Goal: Information Seeking & Learning: Check status

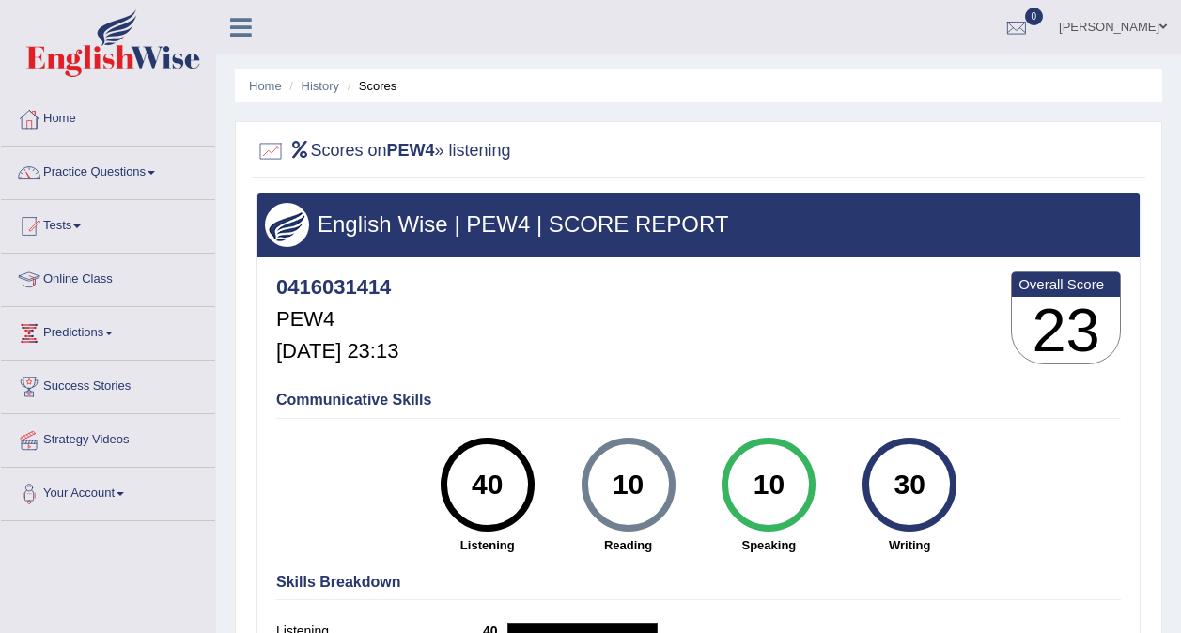
click at [275, 77] on li "Home" at bounding box center [265, 86] width 33 height 18
click at [267, 86] on link "Home" at bounding box center [265, 86] width 33 height 14
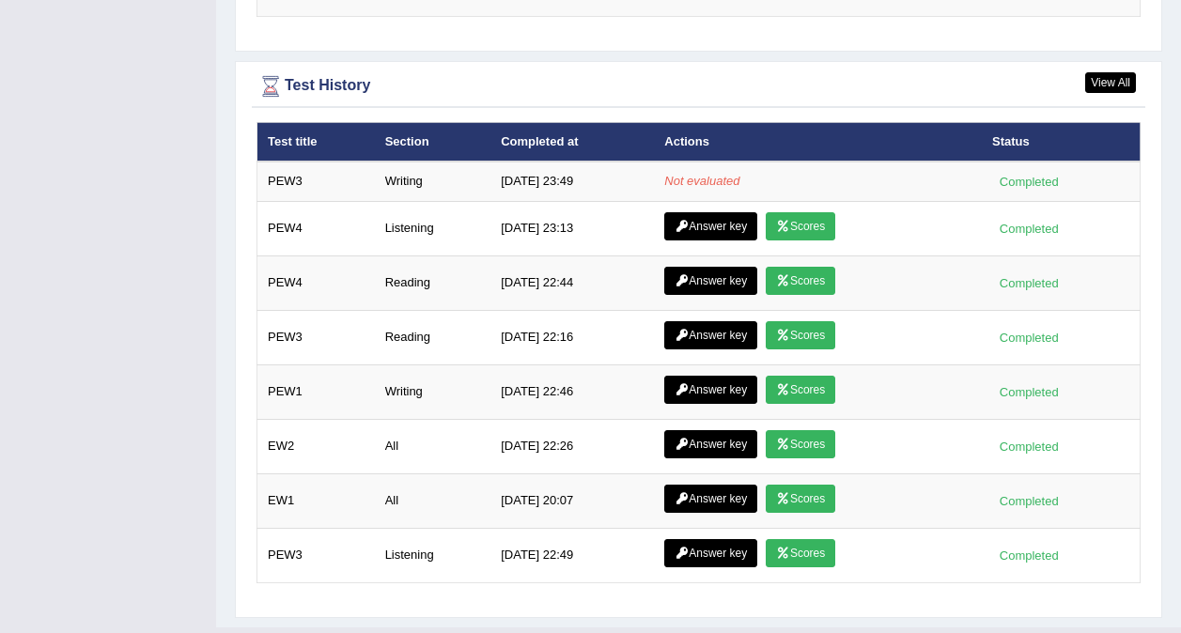
scroll to position [2453, 0]
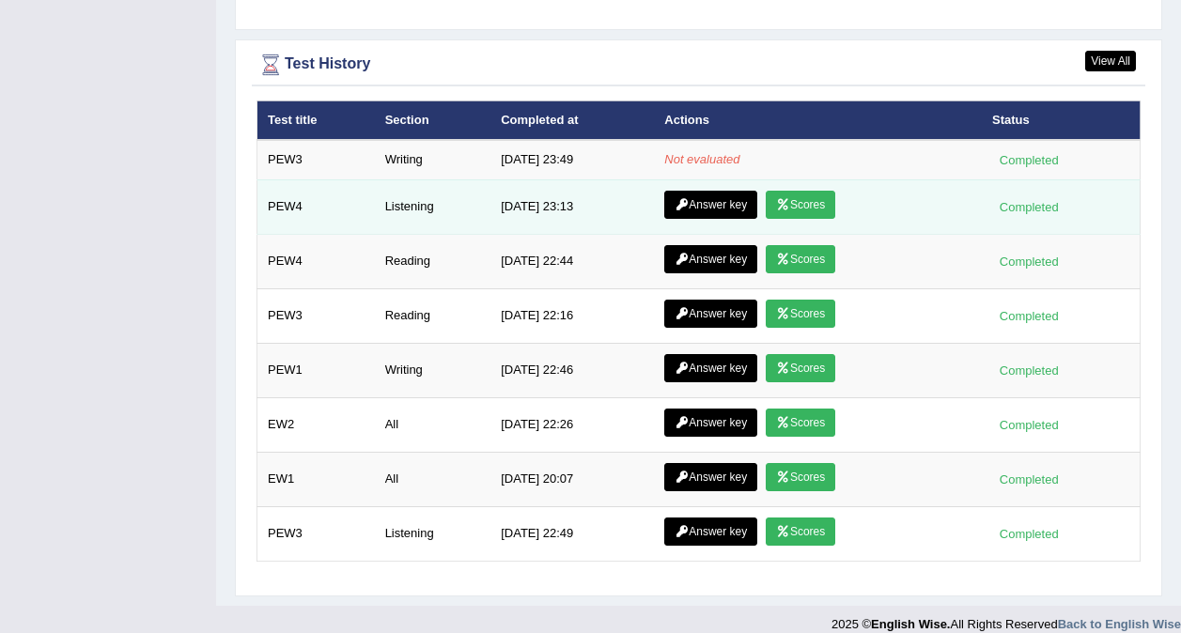
click at [718, 191] on link "Answer key" at bounding box center [710, 205] width 93 height 28
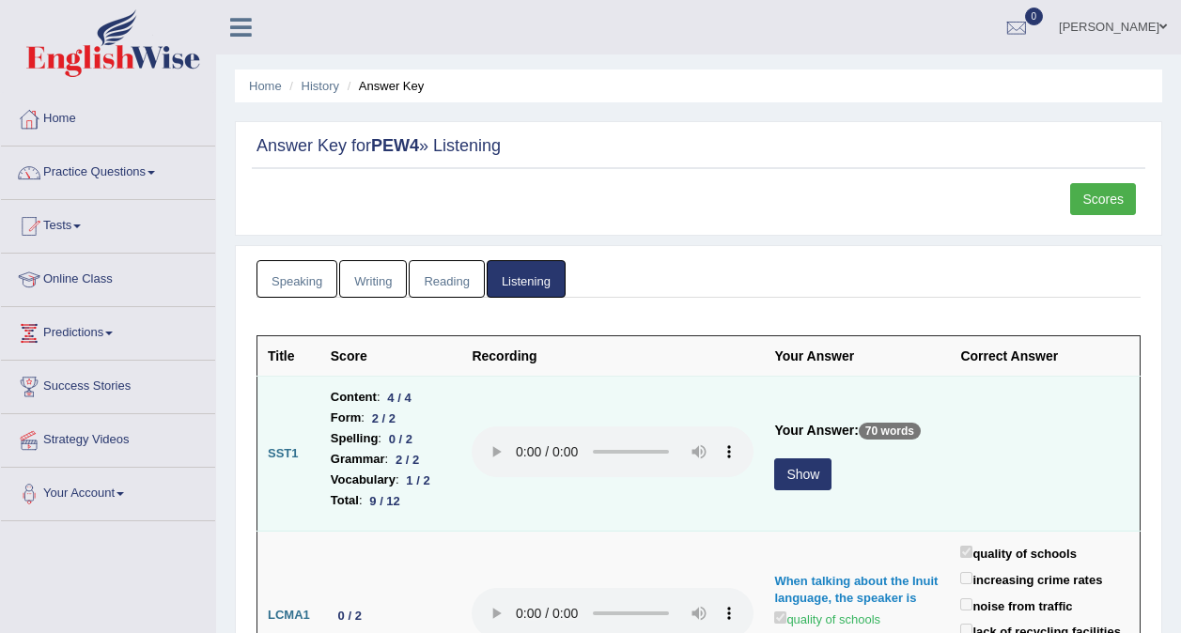
click at [818, 474] on button "Show" at bounding box center [802, 474] width 57 height 32
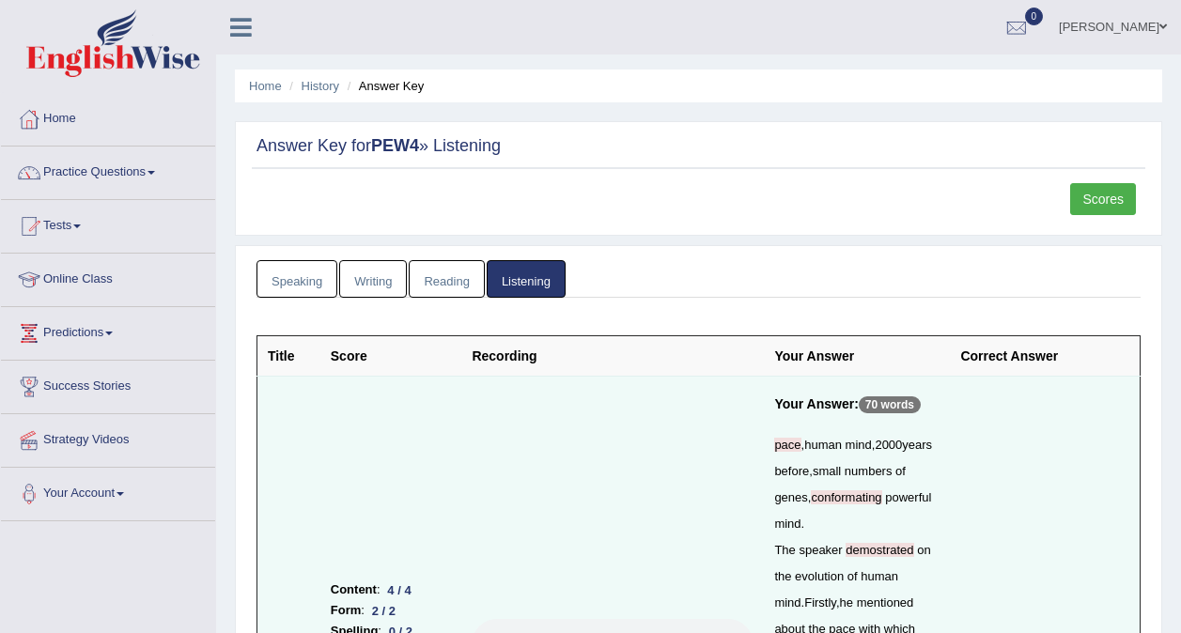
click at [361, 294] on link "Writing" at bounding box center [373, 279] width 68 height 39
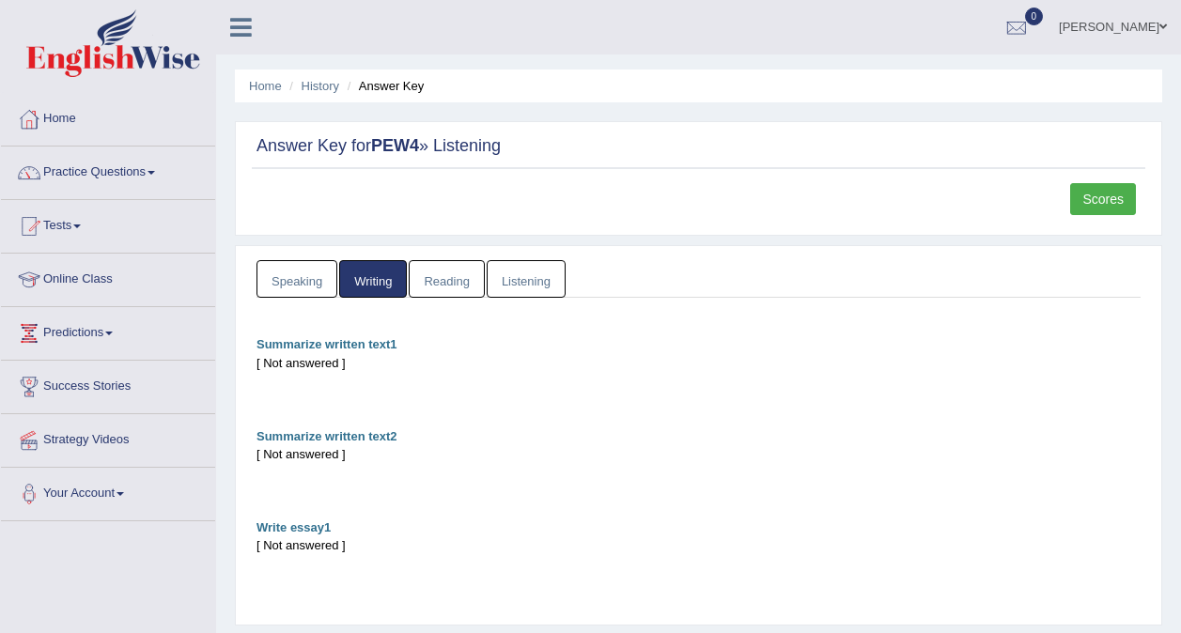
click at [494, 279] on link "Listening" at bounding box center [526, 279] width 79 height 39
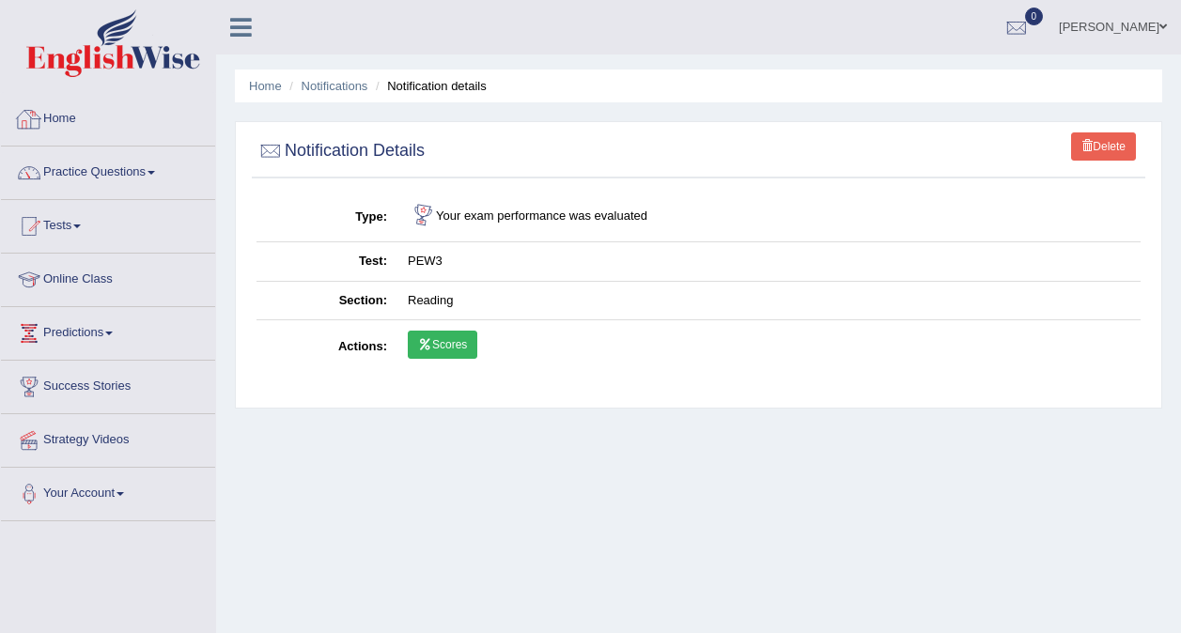
click at [74, 118] on link "Home" at bounding box center [108, 116] width 214 height 47
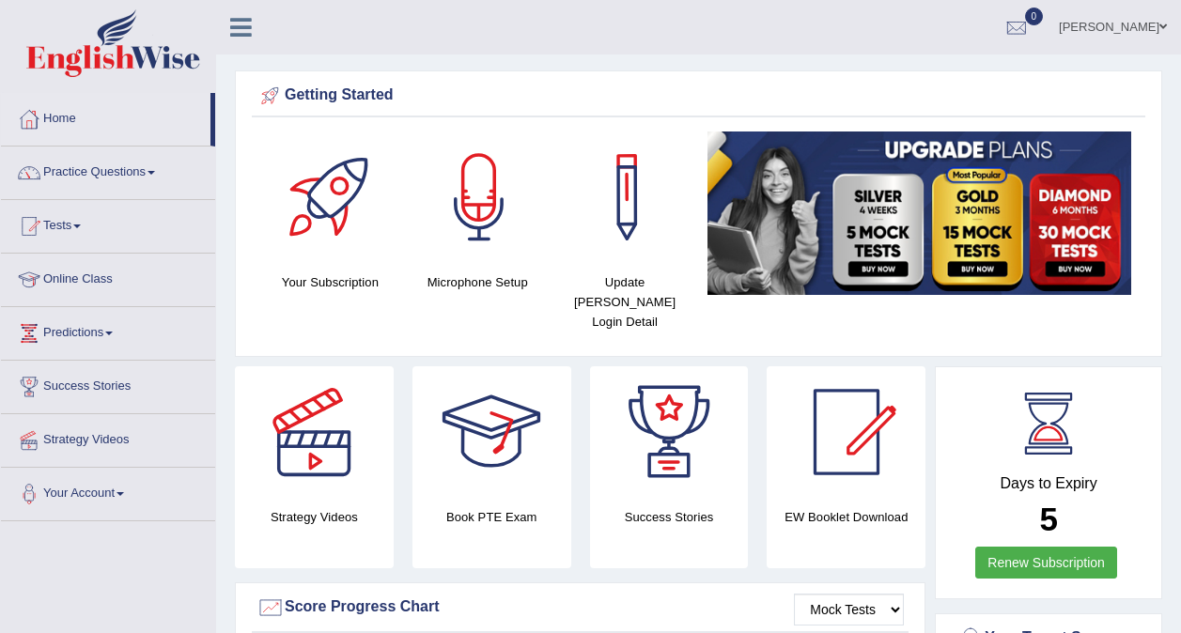
click at [717, 51] on ul "Neha Sharma Toggle navigation Username: 0416031414 Access Type: Online Subscrip…" at bounding box center [842, 27] width 675 height 54
click at [91, 325] on link "Predictions" at bounding box center [108, 330] width 214 height 47
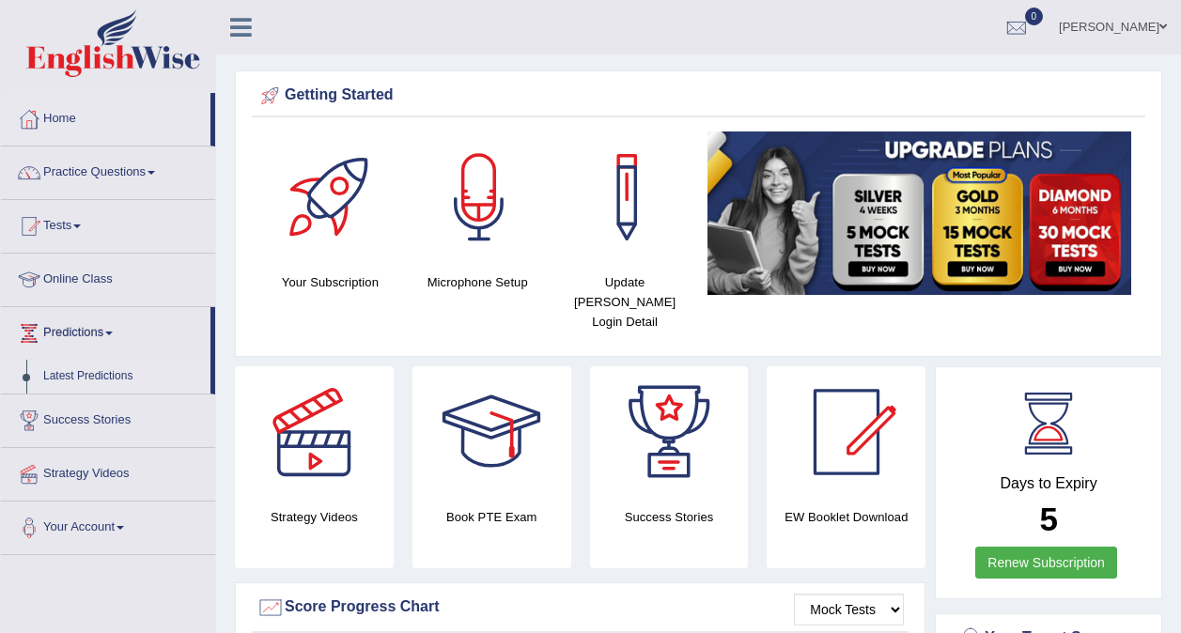
click at [88, 370] on link "Latest Predictions" at bounding box center [123, 377] width 176 height 34
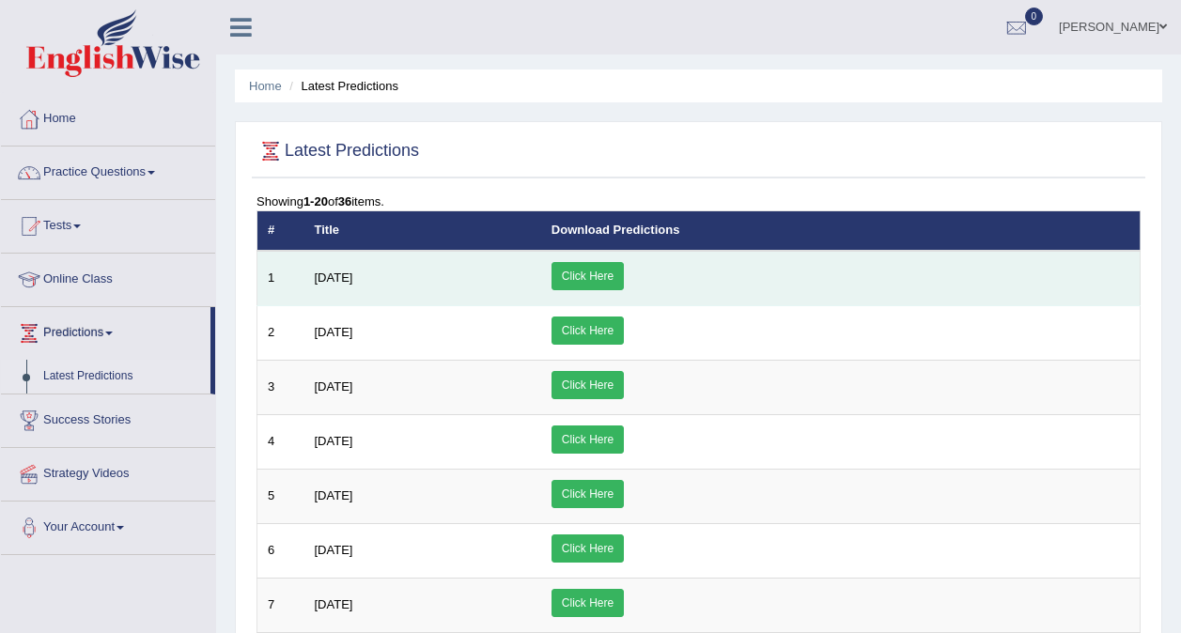
click at [336, 283] on span "[DATE]" at bounding box center [334, 277] width 39 height 14
click at [624, 263] on link "Click Here" at bounding box center [587, 276] width 72 height 28
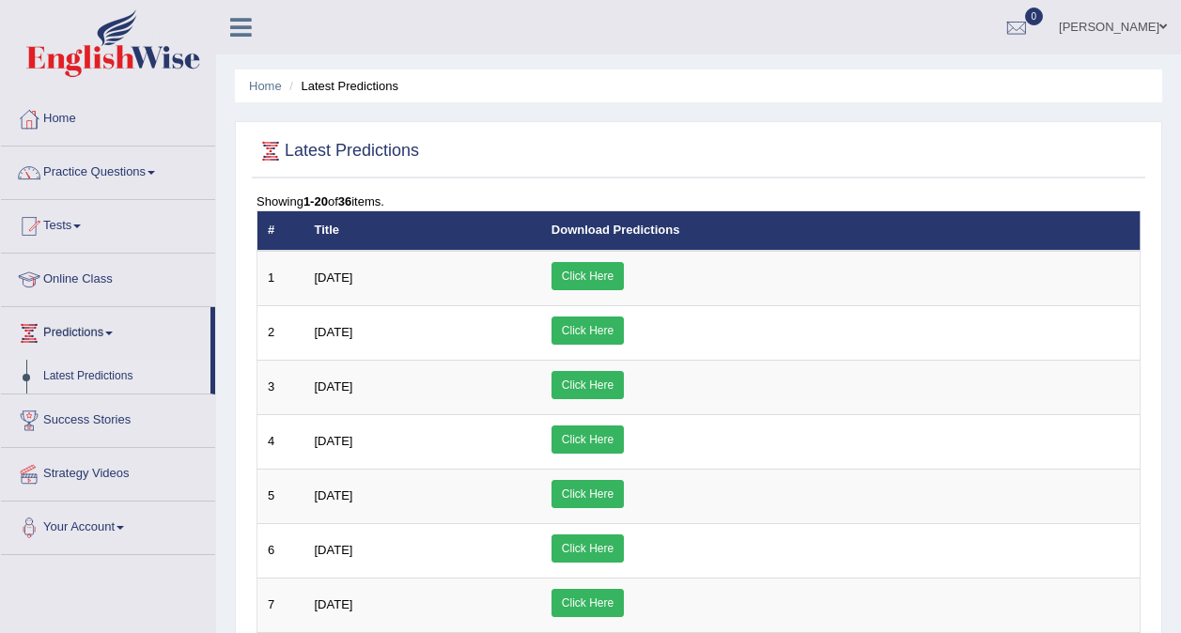
click at [67, 127] on link "Home" at bounding box center [108, 116] width 214 height 47
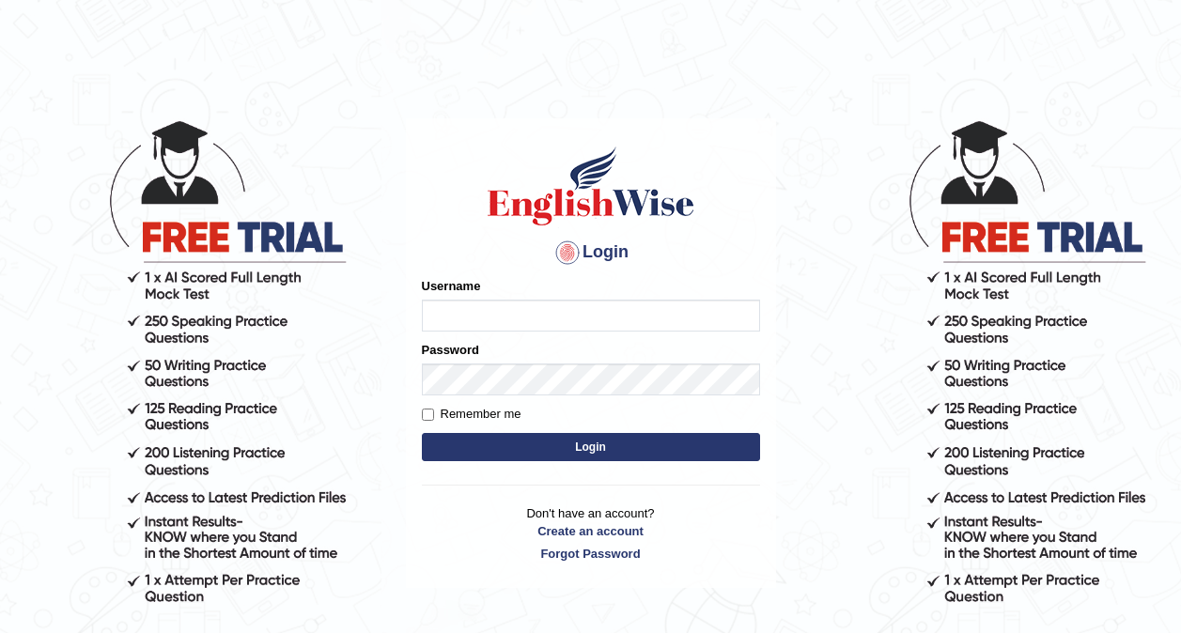
type input "0416031414"
click at [630, 441] on button "Login" at bounding box center [591, 447] width 338 height 28
type input "0416031414"
click at [541, 441] on button "Login" at bounding box center [591, 447] width 338 height 28
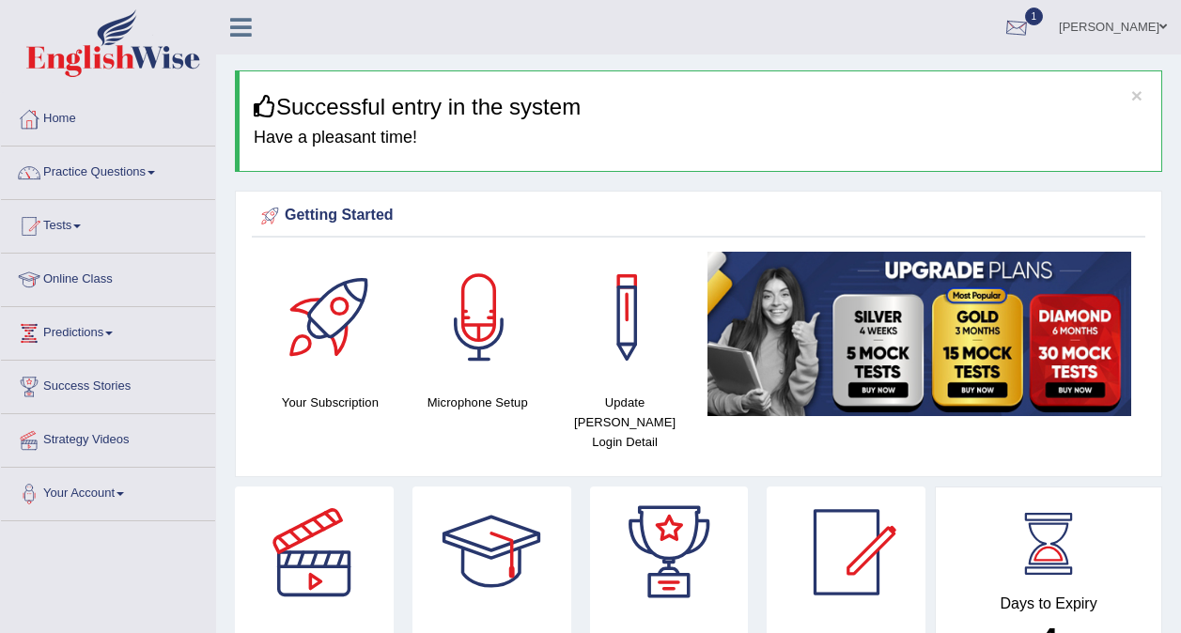
click at [1030, 20] on div at bounding box center [1016, 28] width 28 height 28
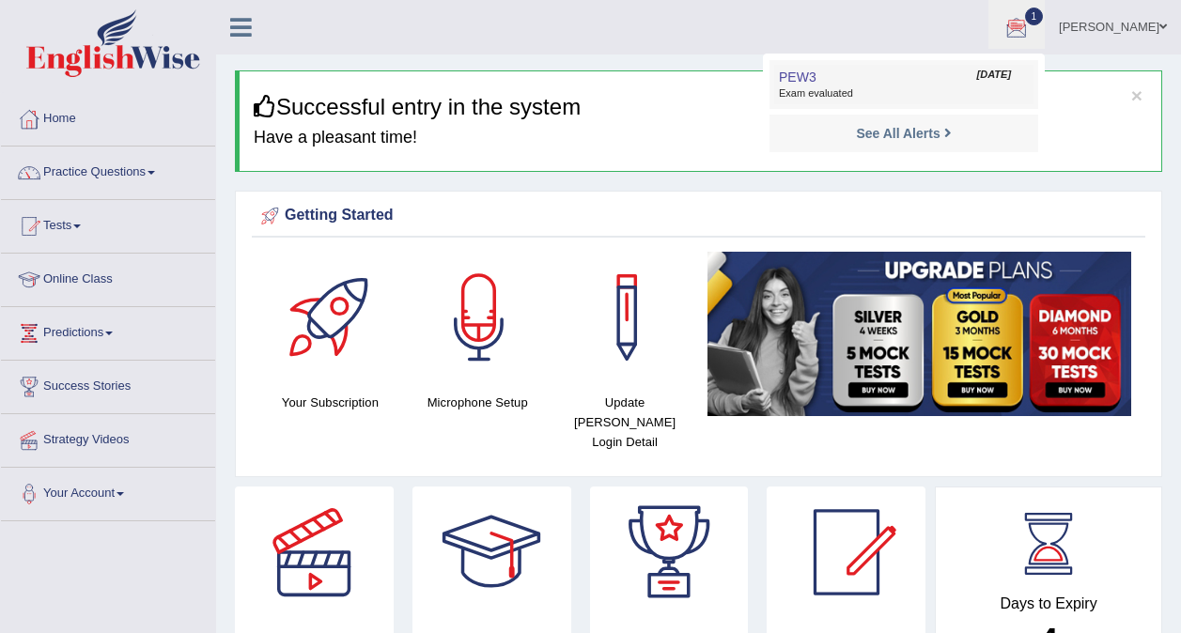
click at [893, 81] on link "PEW3 Sep 25, 2025 Exam evaluated" at bounding box center [903, 84] width 259 height 39
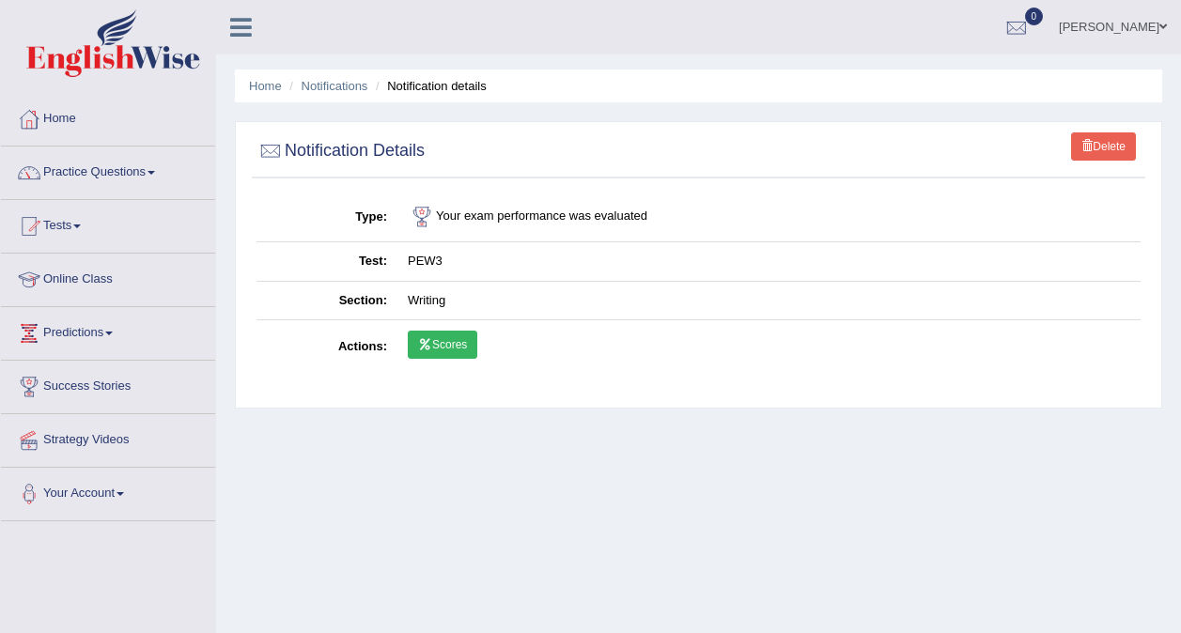
click at [431, 339] on icon at bounding box center [425, 344] width 14 height 11
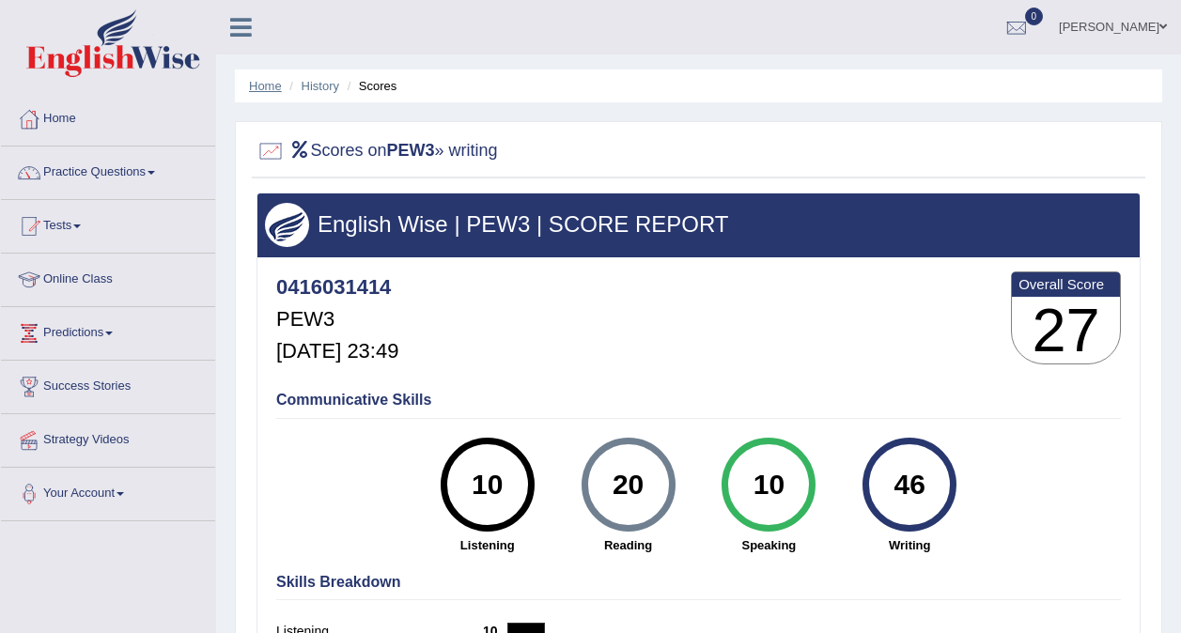
click at [267, 91] on link "Home" at bounding box center [265, 86] width 33 height 14
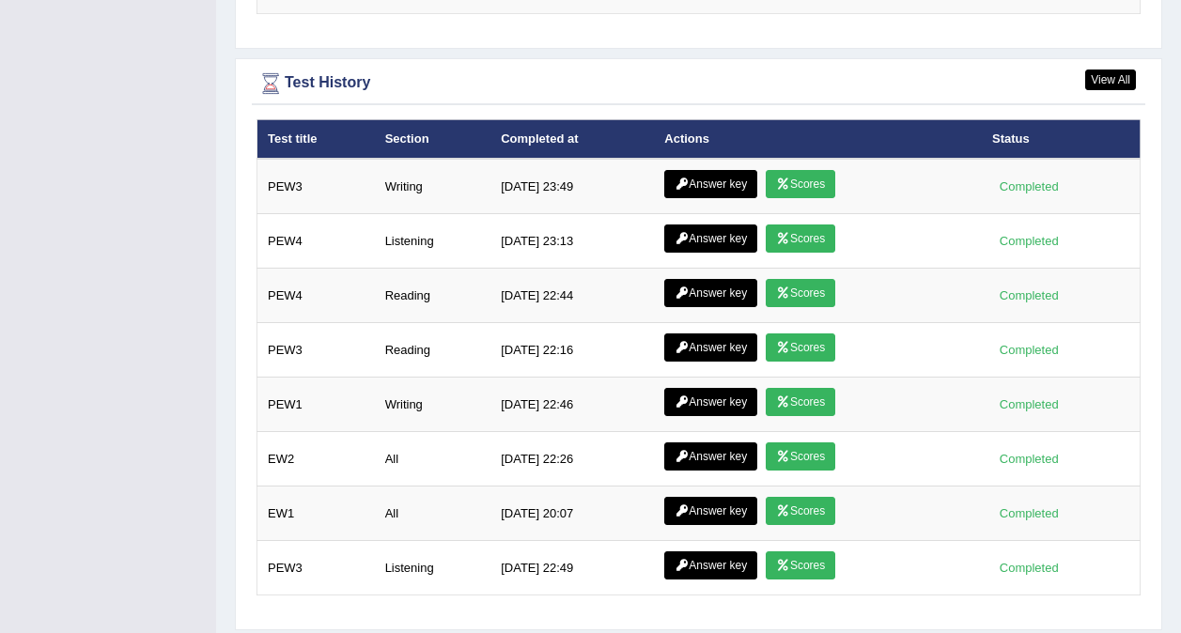
scroll to position [2441, 0]
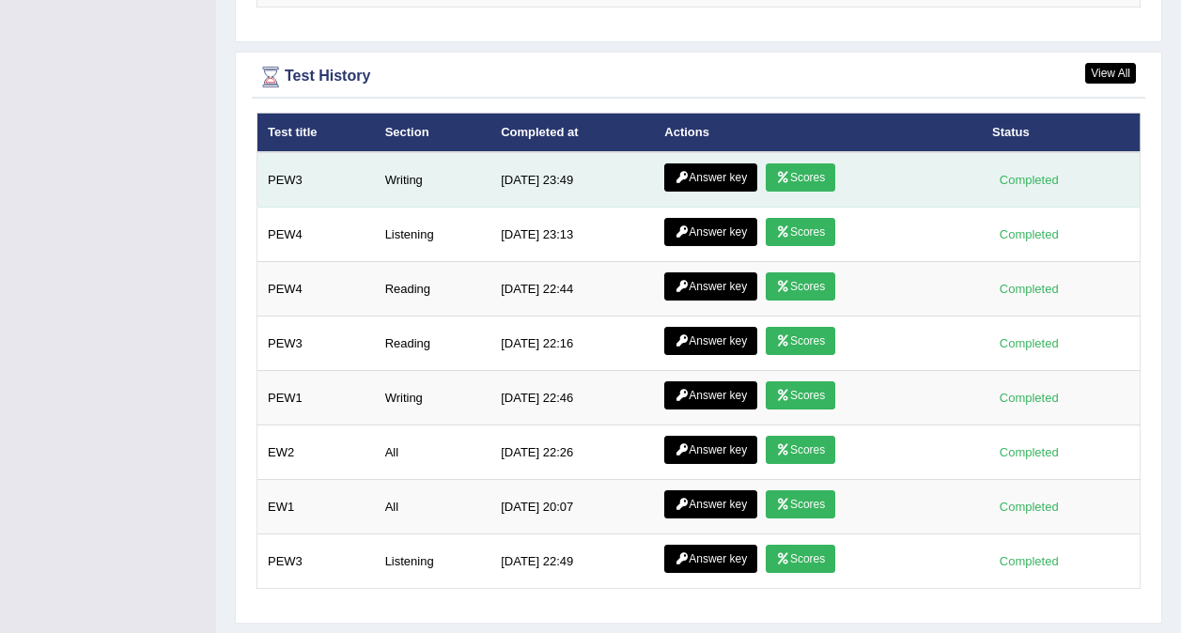
click at [692, 163] on link "Answer key" at bounding box center [710, 177] width 93 height 28
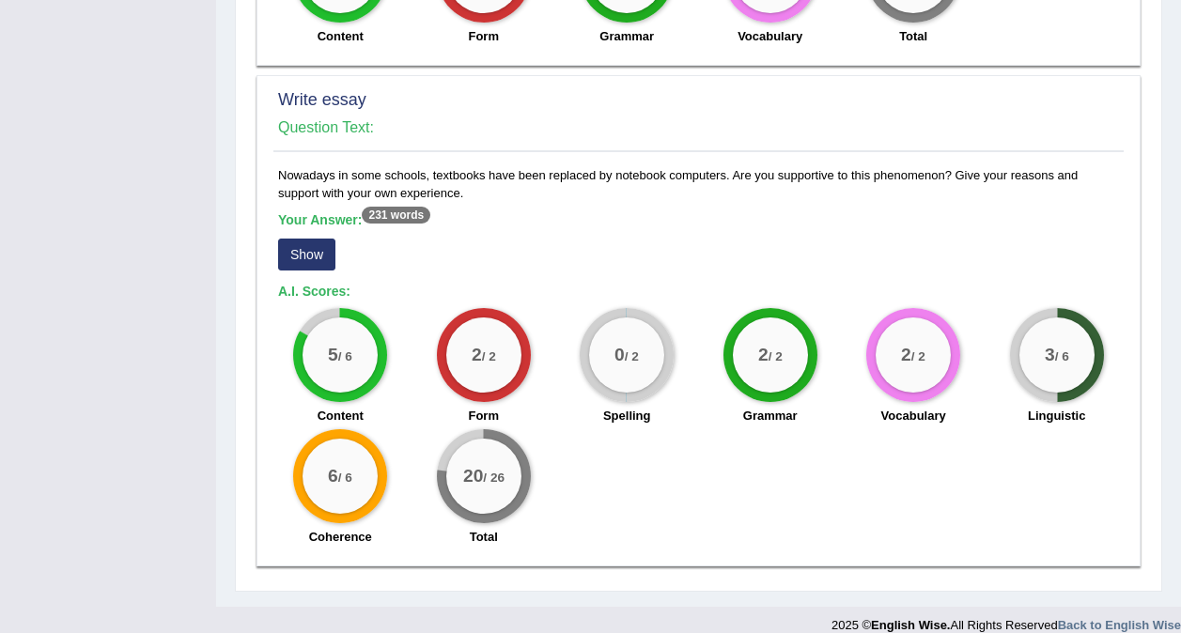
scroll to position [1399, 0]
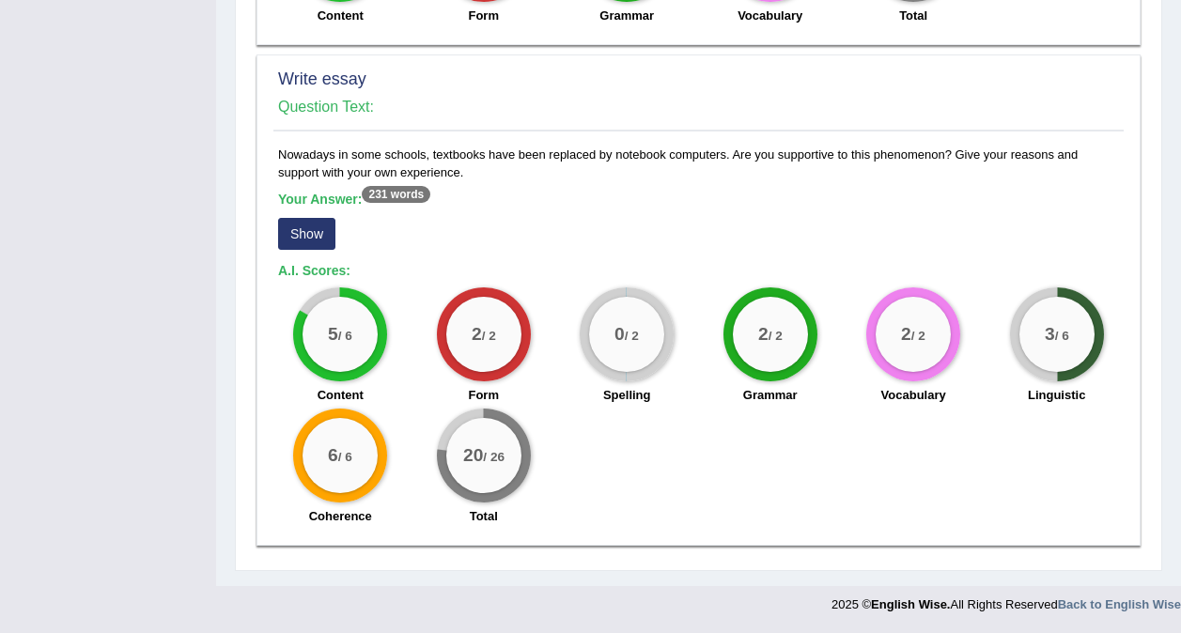
click at [312, 229] on button "Show" at bounding box center [306, 234] width 57 height 32
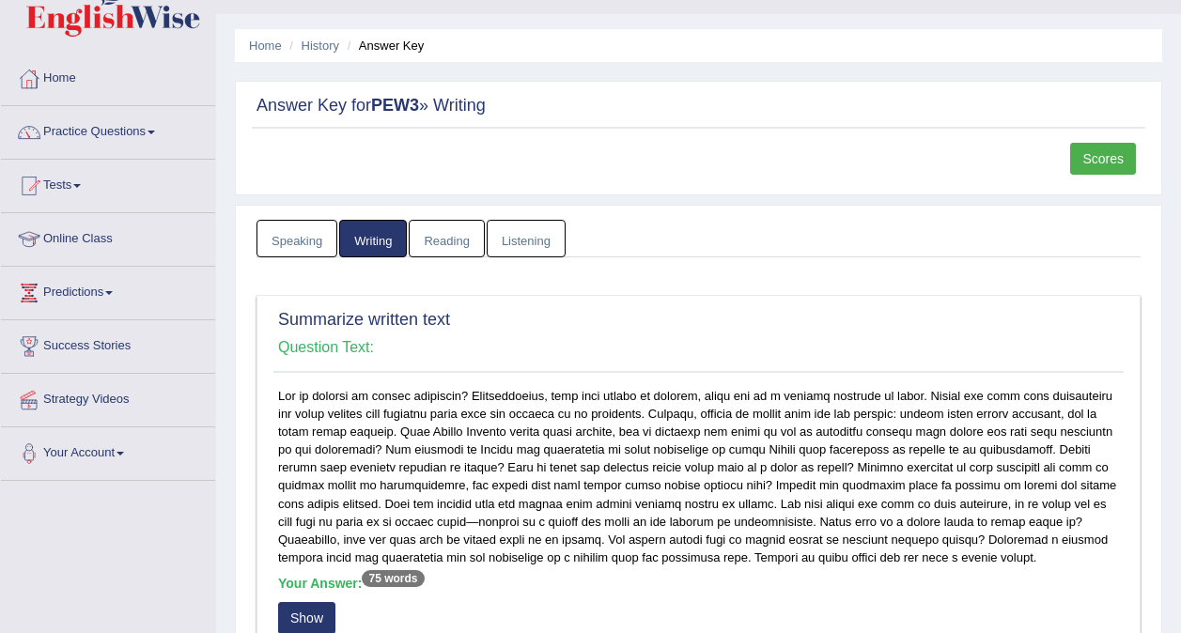
scroll to position [0, 0]
